Goal: Navigation & Orientation: Find specific page/section

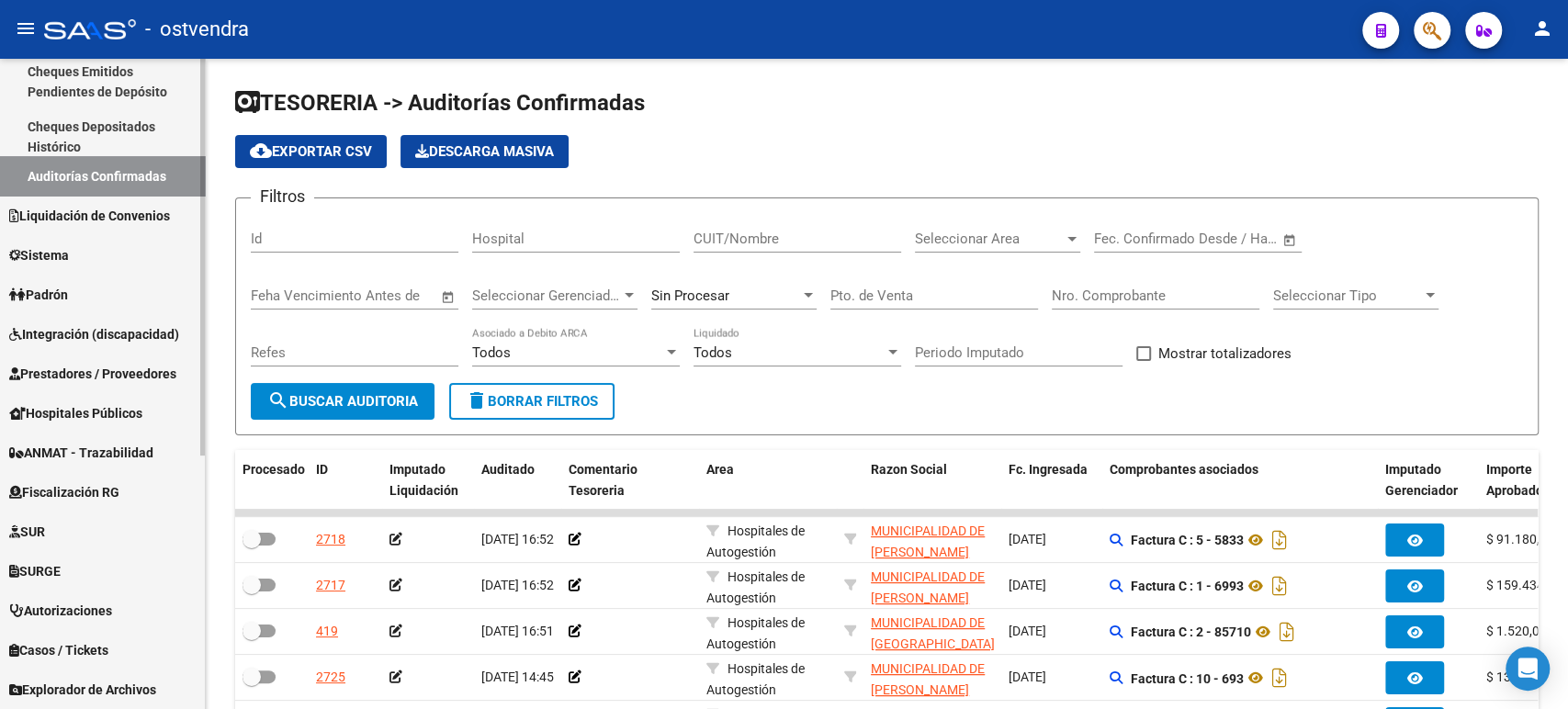
scroll to position [306, 0]
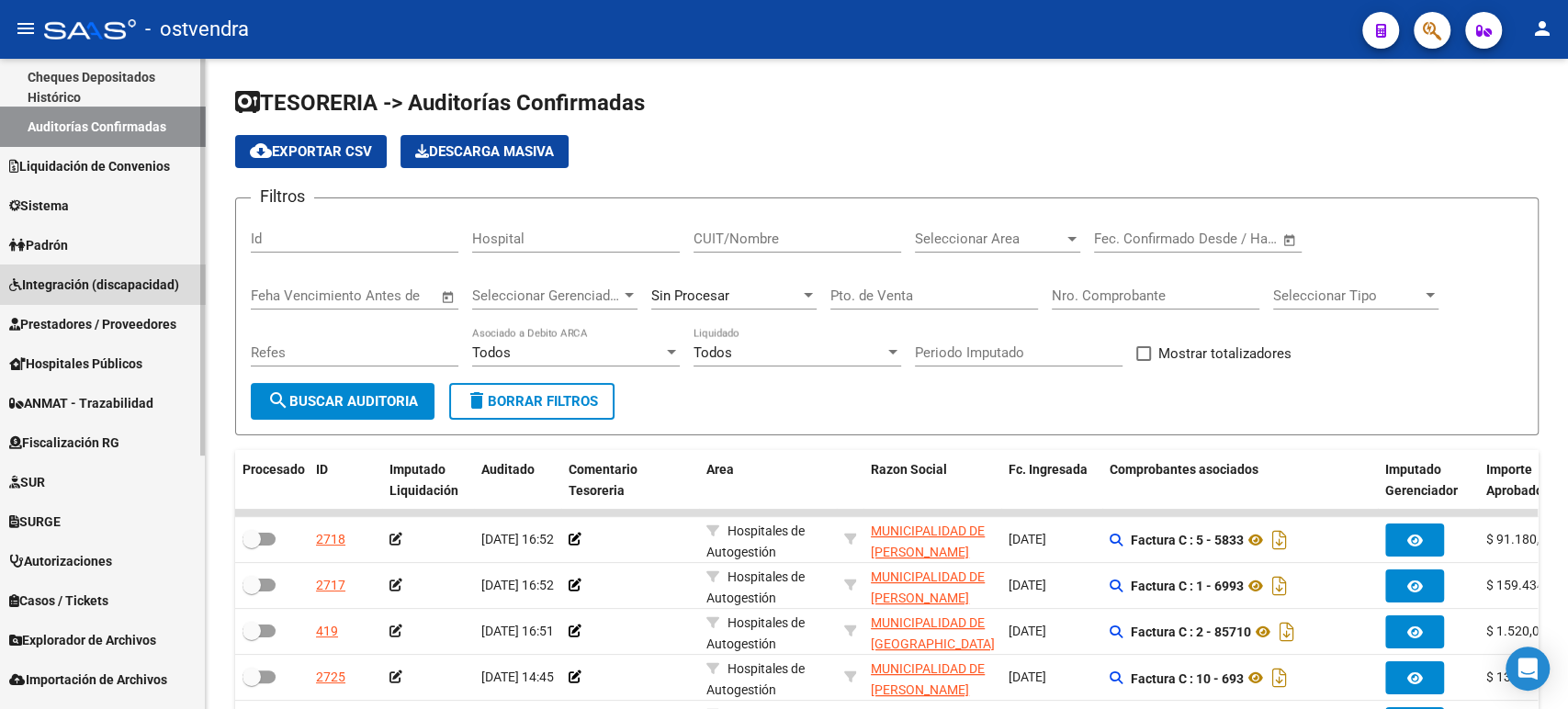
click at [120, 279] on span "Integración (discapacidad)" at bounding box center [93, 284] width 170 height 20
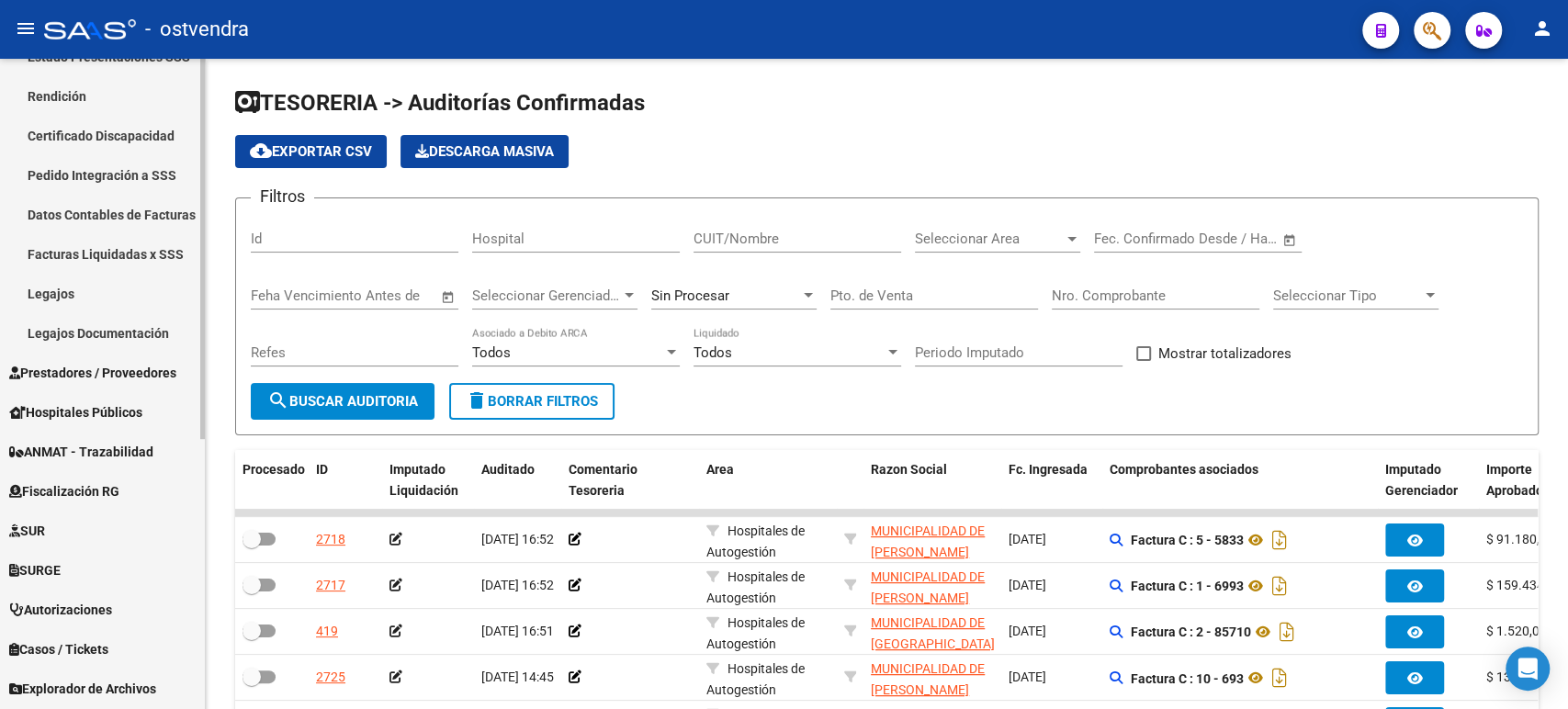
click at [80, 378] on span "Prestadores / Proveedores" at bounding box center [92, 372] width 168 height 20
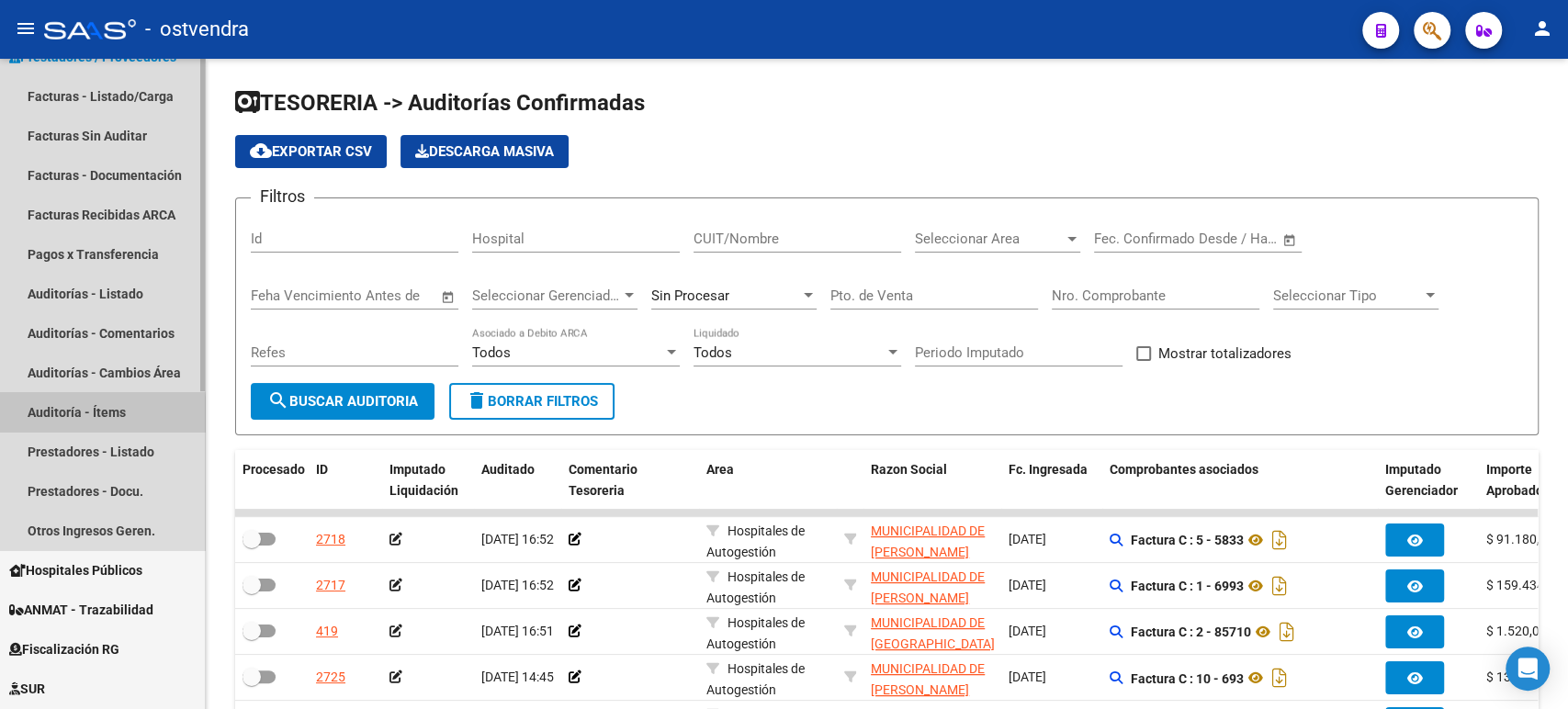
click at [82, 416] on link "Auditoría - Ítems" at bounding box center [102, 412] width 204 height 40
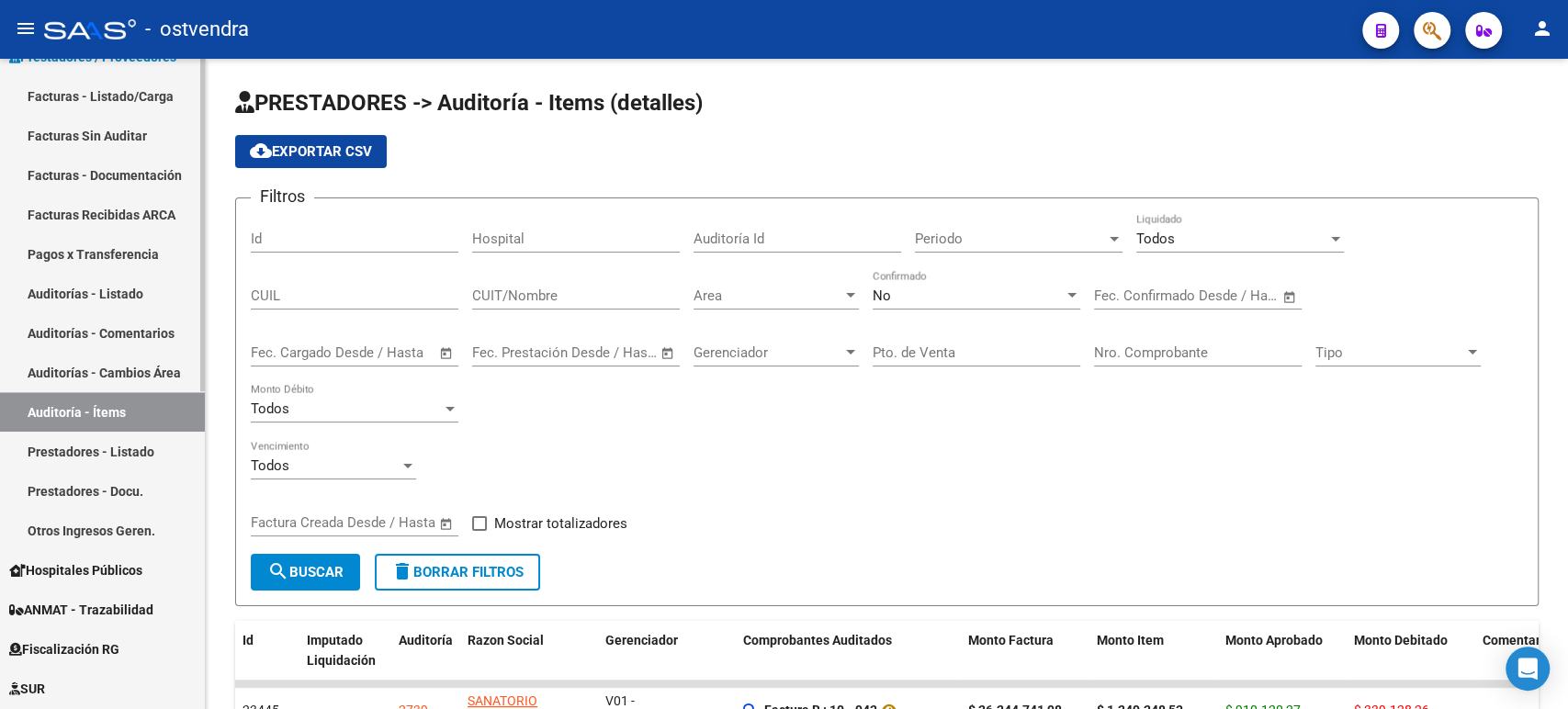
click at [122, 139] on link "Facturas Sin Auditar" at bounding box center [102, 135] width 204 height 40
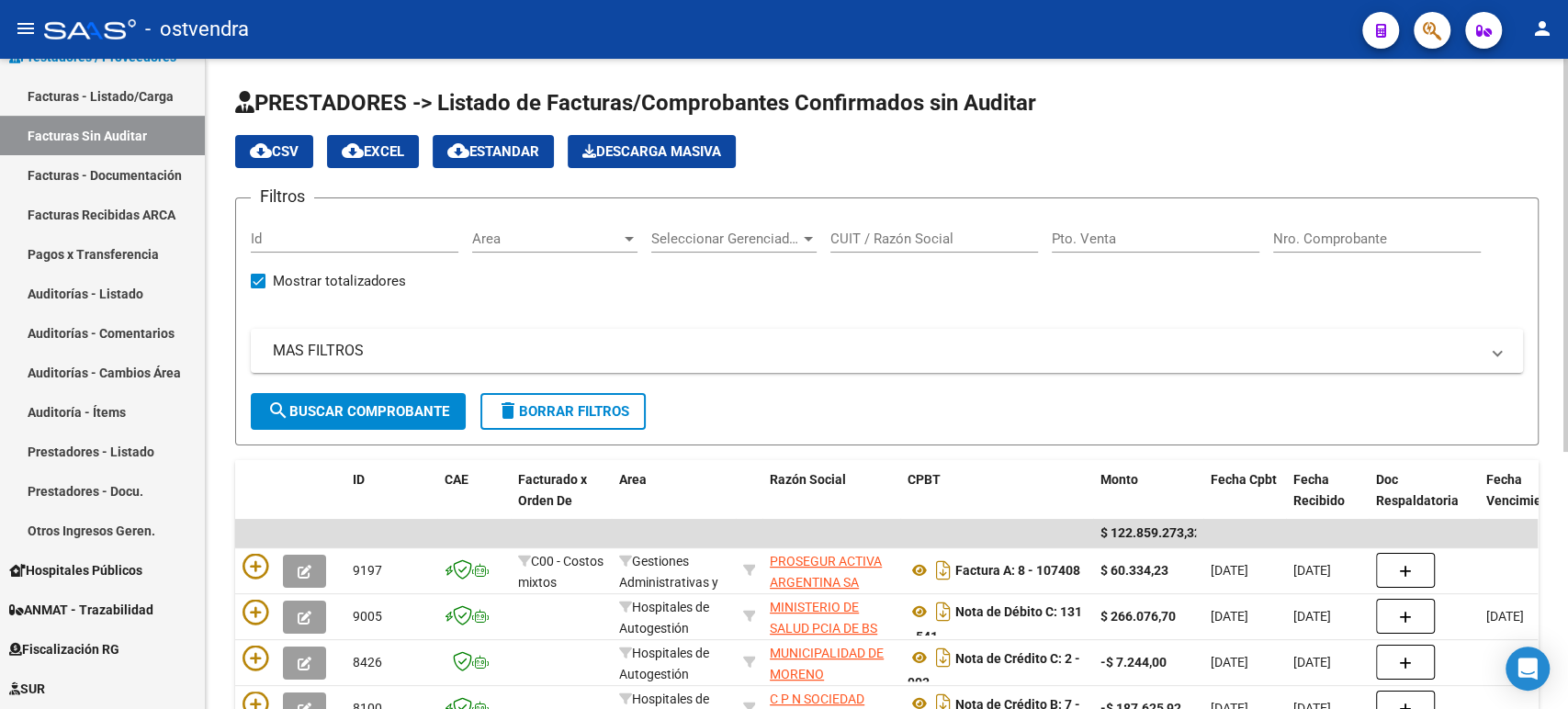
click at [867, 238] on input "CUIT / Razón Social" at bounding box center [934, 238] width 207 height 16
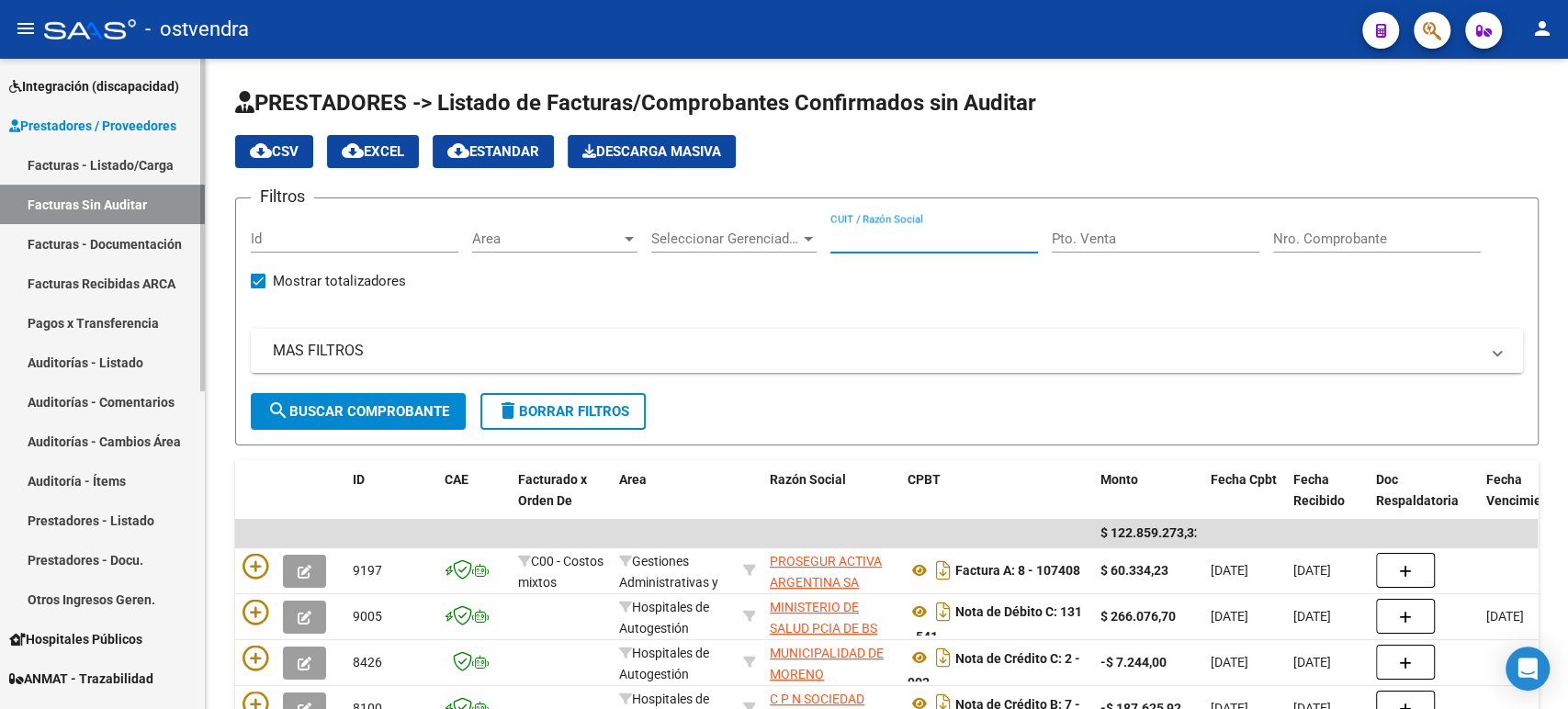
scroll to position [203, 0]
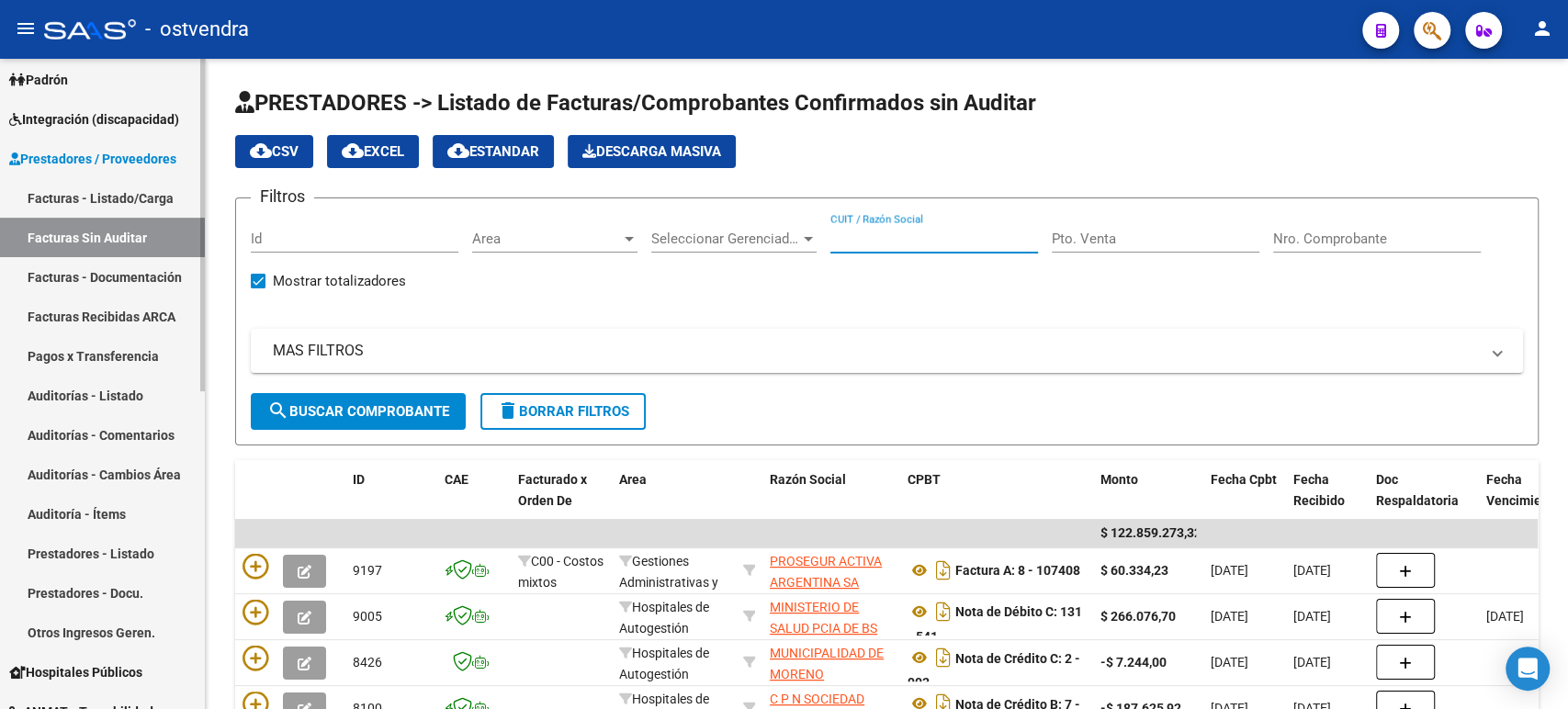
click at [103, 195] on link "Facturas - Listado/Carga" at bounding box center [102, 198] width 204 height 40
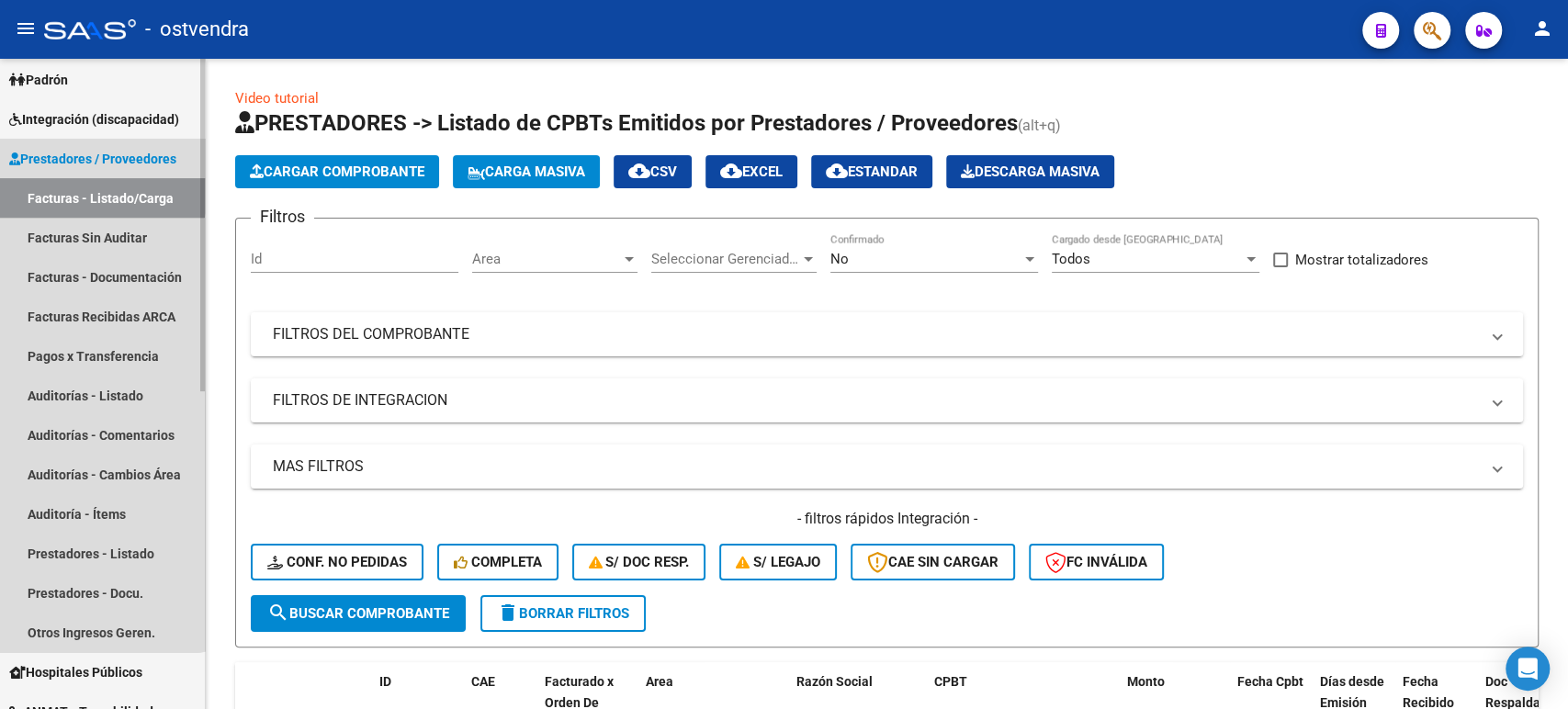
click at [93, 185] on link "Facturas - Listado/Carga" at bounding box center [102, 198] width 204 height 40
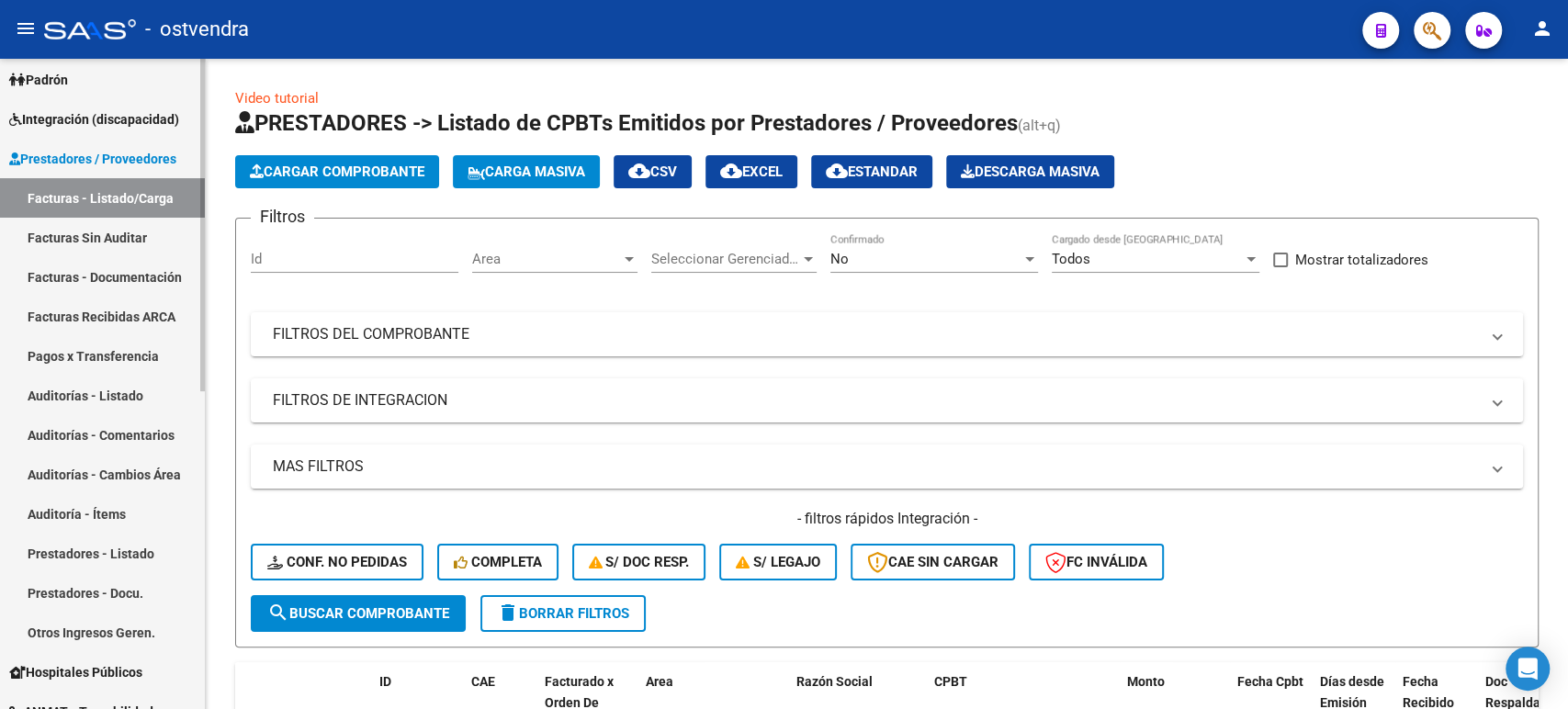
click at [86, 160] on span "Prestadores / Proveedores" at bounding box center [92, 159] width 168 height 20
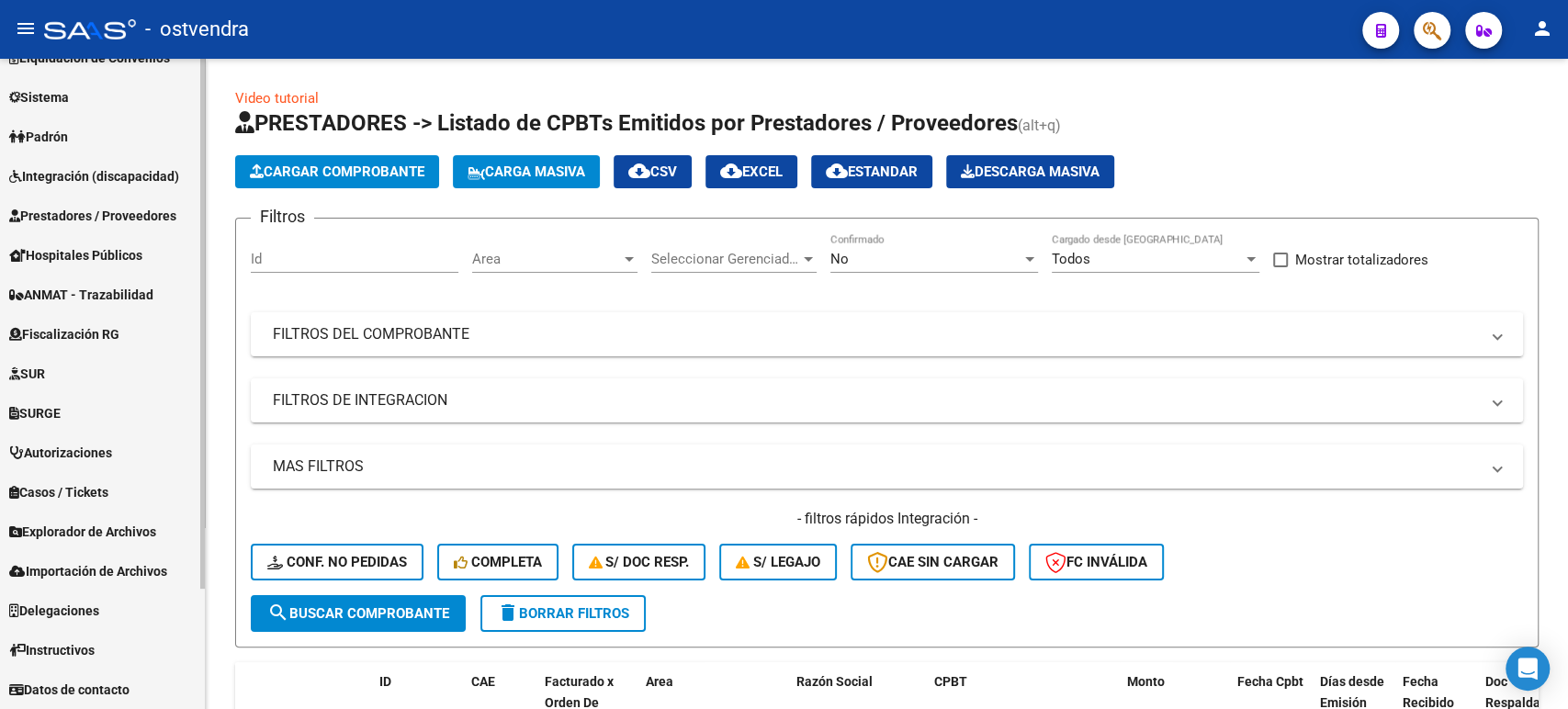
scroll to position [147, 0]
click at [117, 203] on link "Prestadores / Proveedores" at bounding box center [102, 215] width 204 height 40
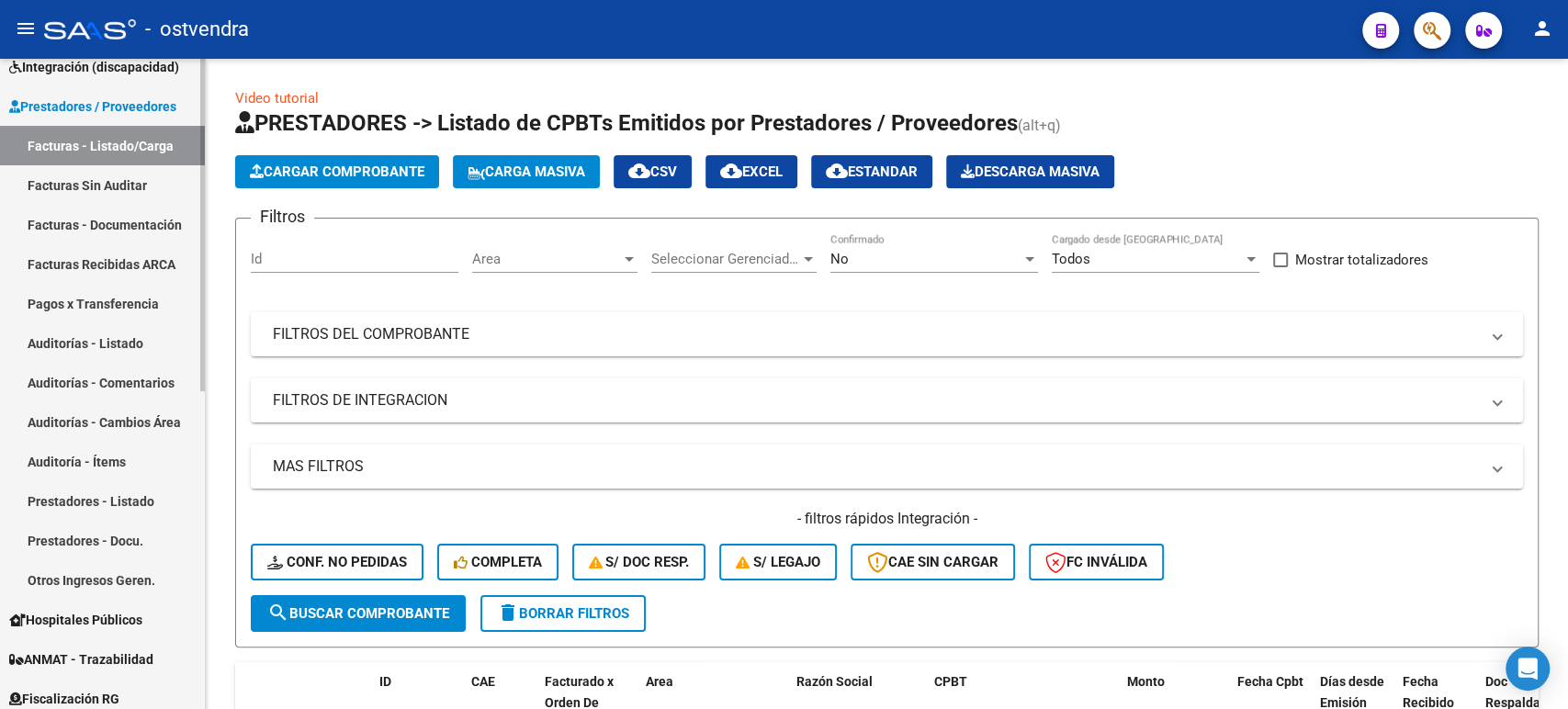
scroll to position [306, 0]
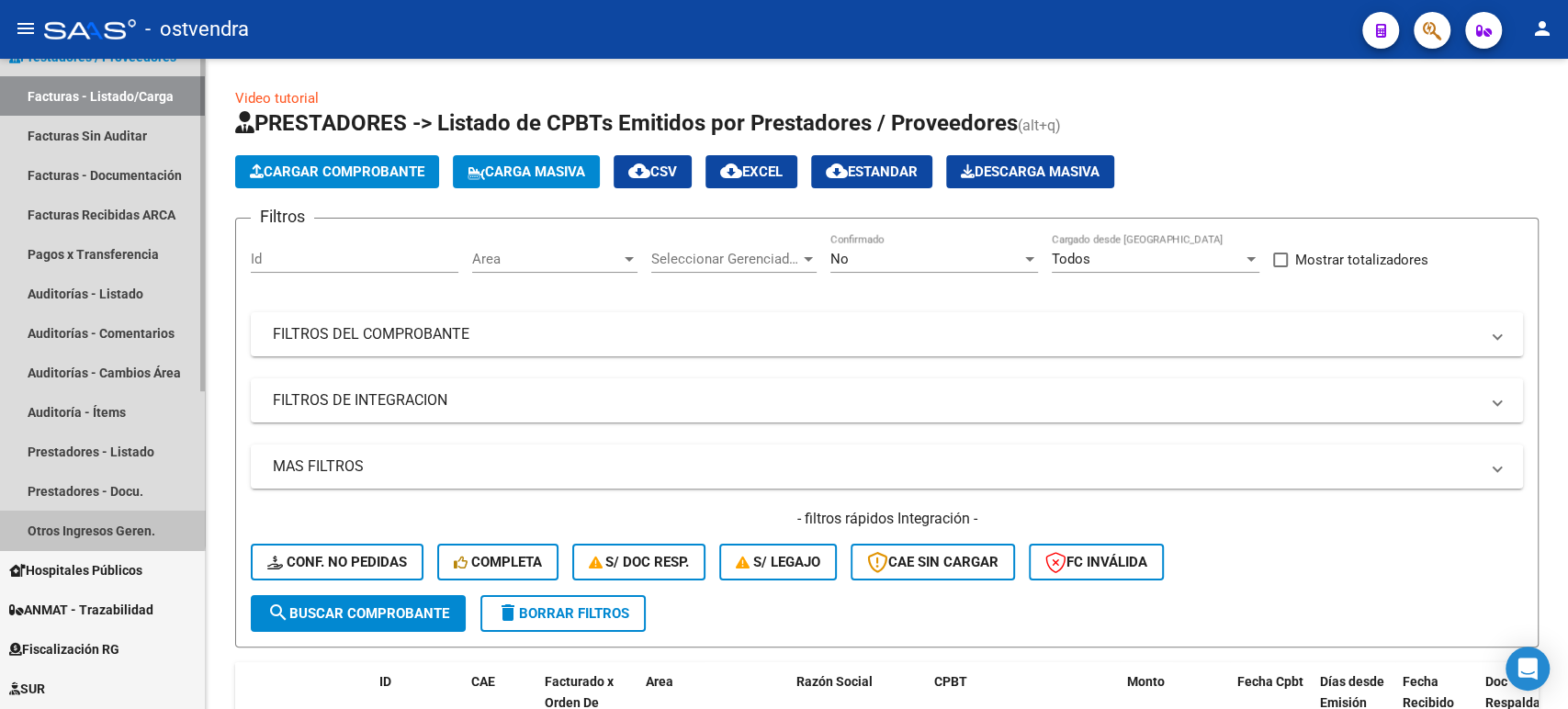
click at [101, 525] on link "Otros Ingresos Geren." at bounding box center [102, 530] width 204 height 40
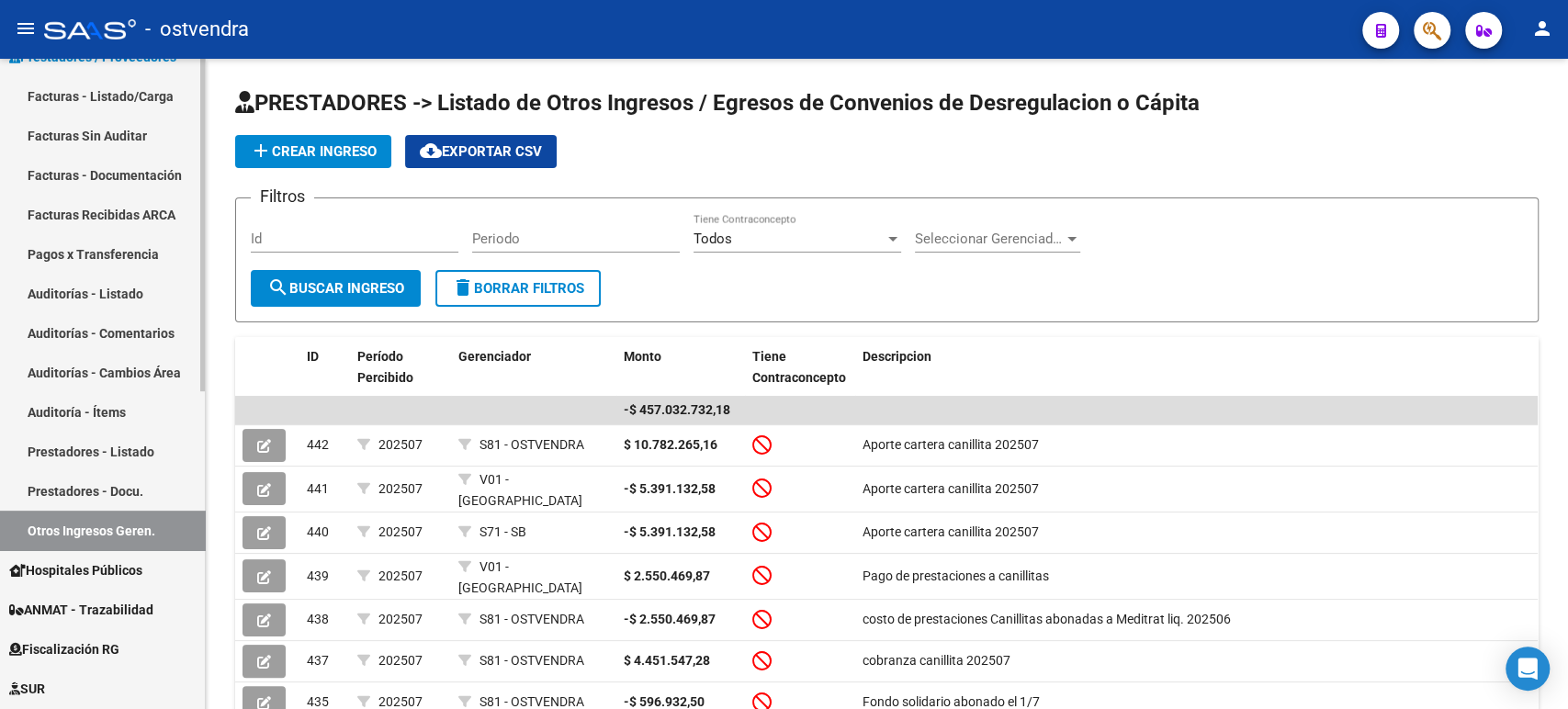
click at [97, 444] on link "Prestadores - Listado" at bounding box center [102, 451] width 204 height 40
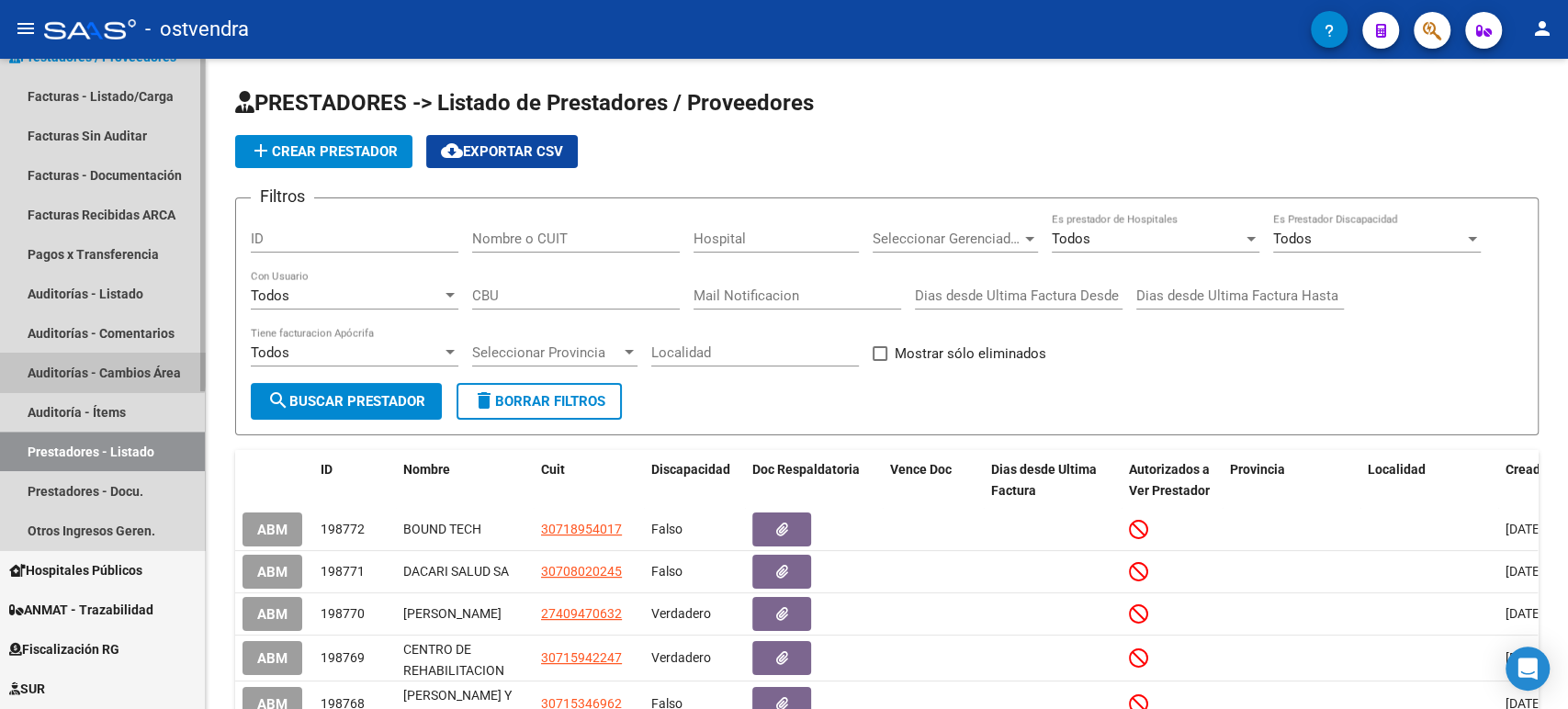
click at [81, 365] on link "Auditorías - Cambios Área" at bounding box center [102, 372] width 204 height 40
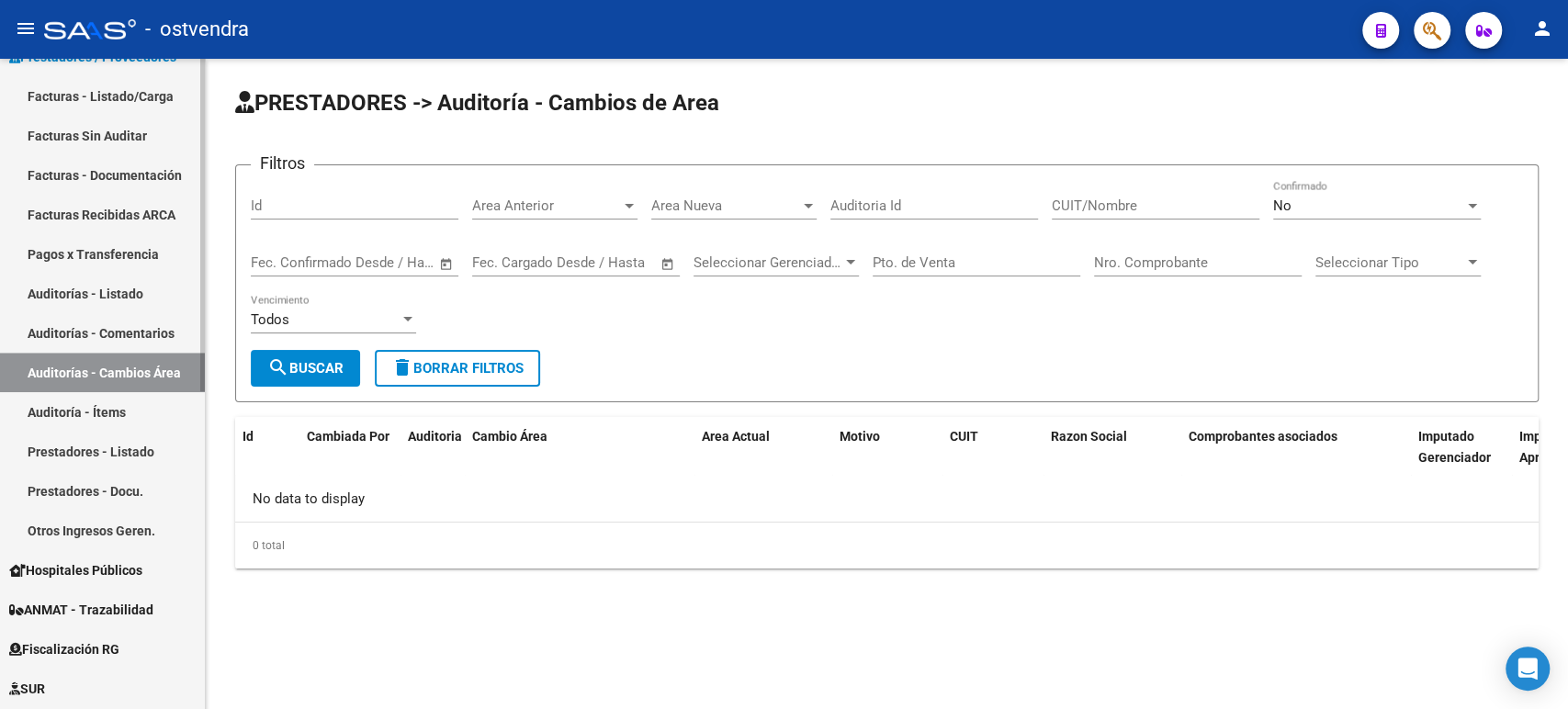
click at [96, 297] on link "Auditorías - Listado" at bounding box center [102, 293] width 204 height 40
